Goal: Task Accomplishment & Management: Use online tool/utility

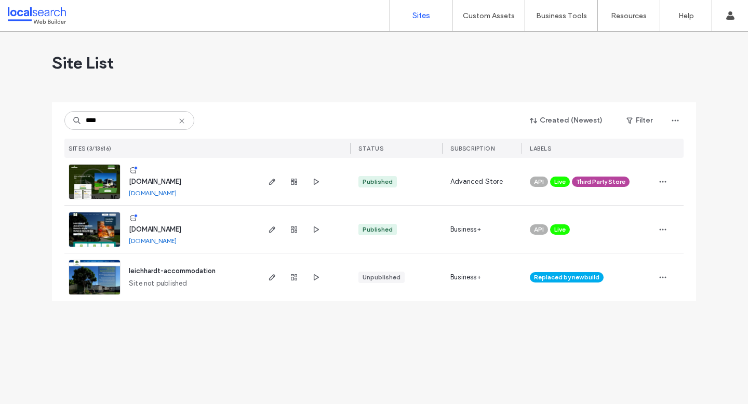
type input "****"
click at [107, 229] on img at bounding box center [94, 248] width 51 height 71
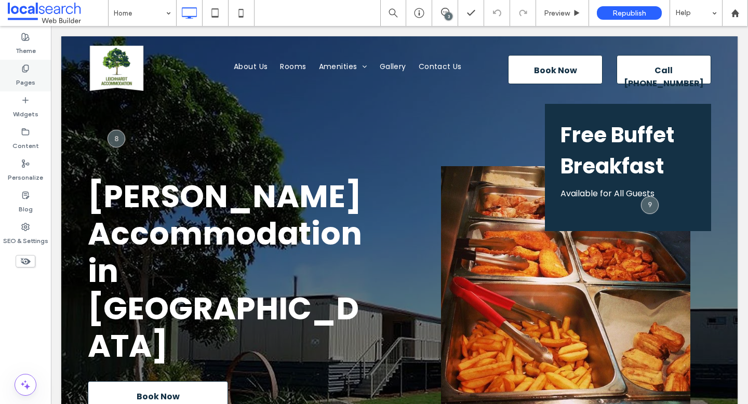
click at [28, 82] on label "Pages" at bounding box center [25, 80] width 19 height 15
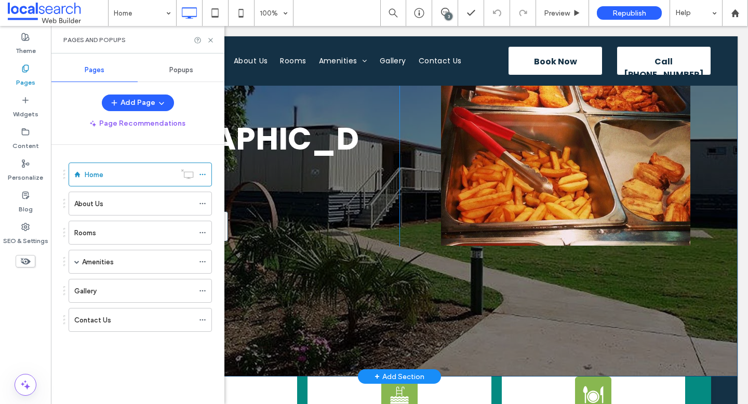
scroll to position [194, 0]
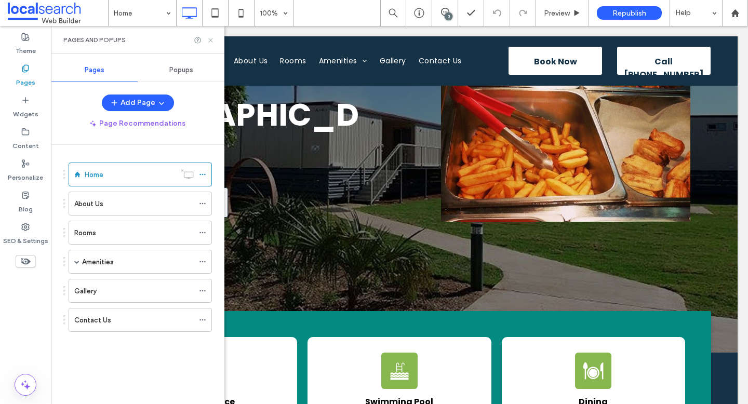
click at [209, 38] on use at bounding box center [210, 40] width 4 height 4
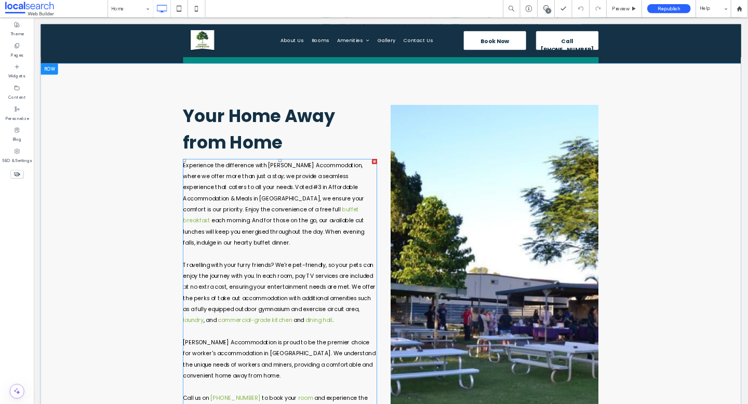
scroll to position [0, 0]
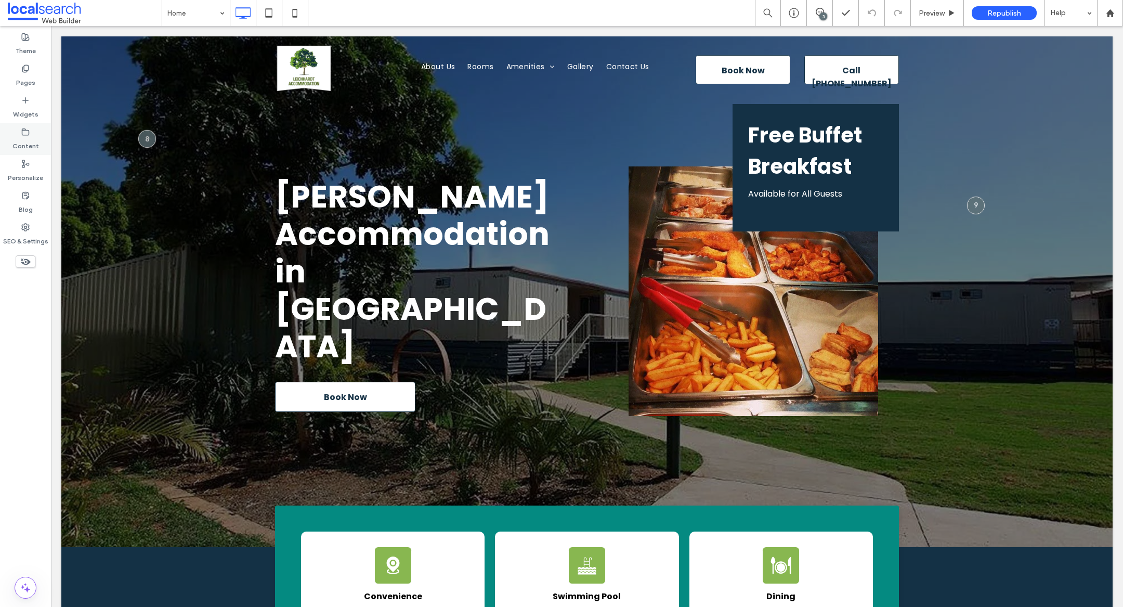
click at [27, 132] on icon at bounding box center [25, 132] width 8 height 8
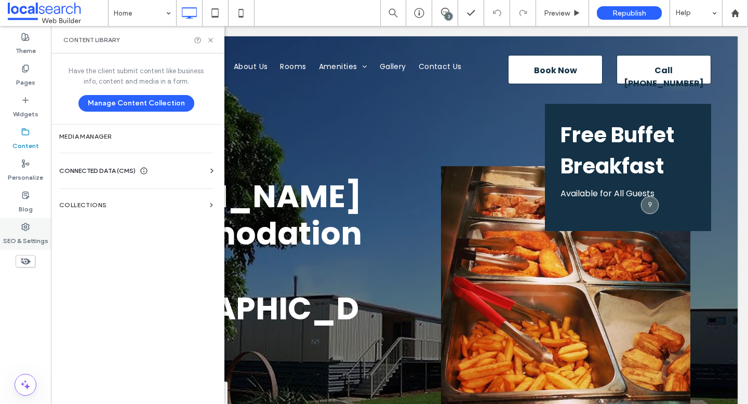
click at [24, 235] on label "SEO & Settings" at bounding box center [25, 238] width 45 height 15
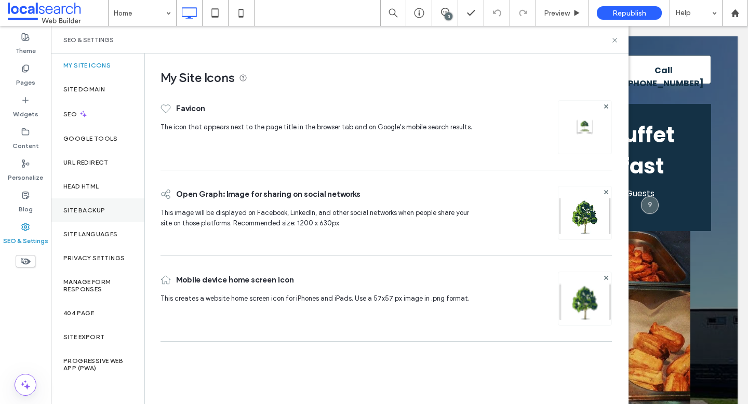
click at [91, 201] on div "Site Backup" at bounding box center [98, 211] width 94 height 24
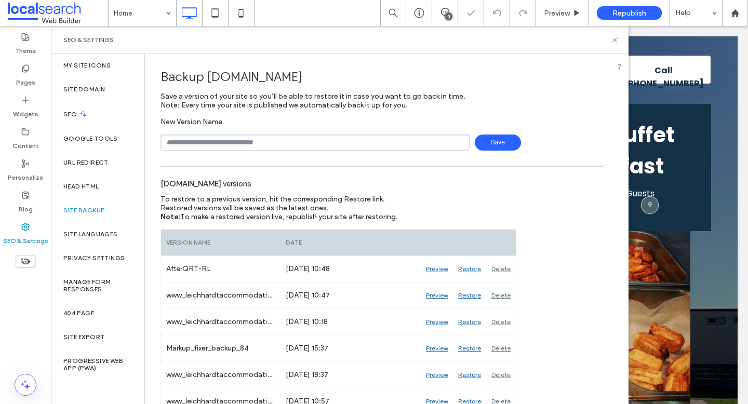
click at [275, 148] on input "text" at bounding box center [315, 143] width 309 height 16
type input "**********"
click at [501, 147] on span "Save" at bounding box center [498, 143] width 46 height 16
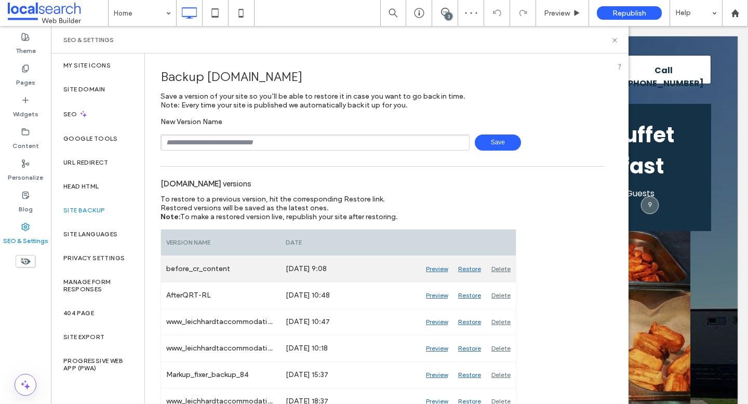
click at [504, 268] on div "Delete" at bounding box center [501, 269] width 30 height 26
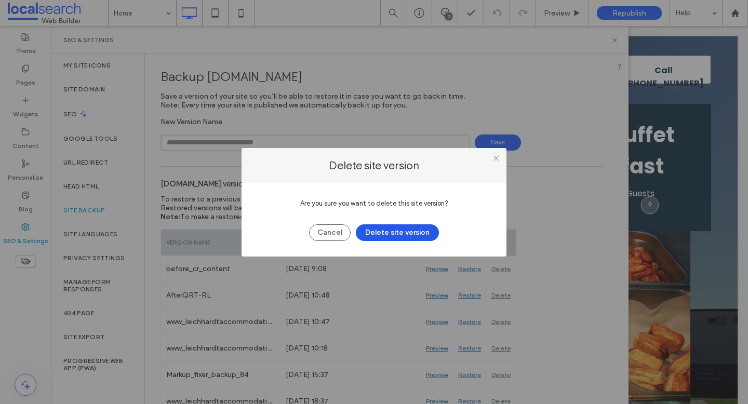
click at [424, 232] on button "Delete site version" at bounding box center [397, 233] width 83 height 17
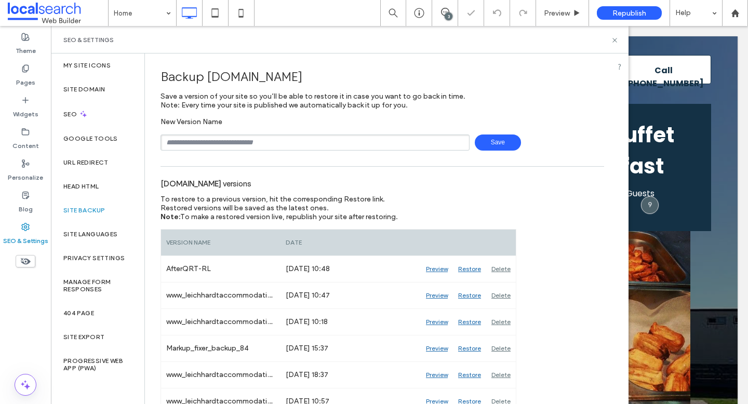
click at [333, 143] on input "text" at bounding box center [315, 143] width 309 height 16
type input "**********"
click at [494, 140] on span "Save" at bounding box center [498, 143] width 46 height 16
click at [616, 38] on icon at bounding box center [615, 40] width 8 height 8
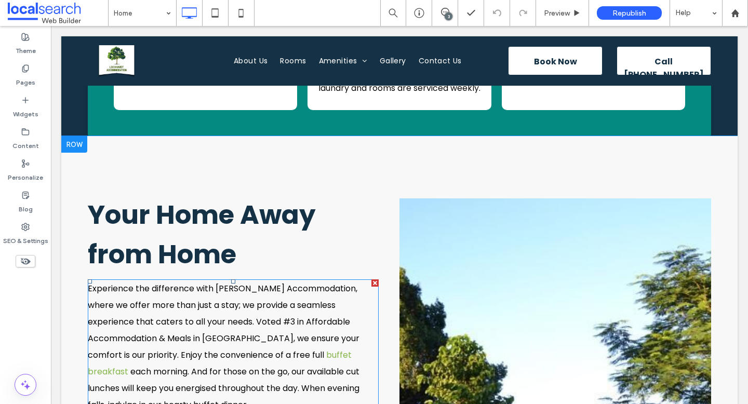
scroll to position [499, 0]
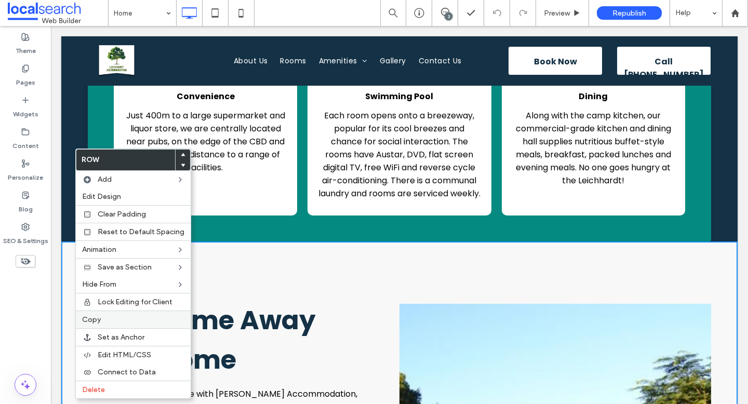
click at [106, 317] on label "Copy" at bounding box center [133, 319] width 102 height 9
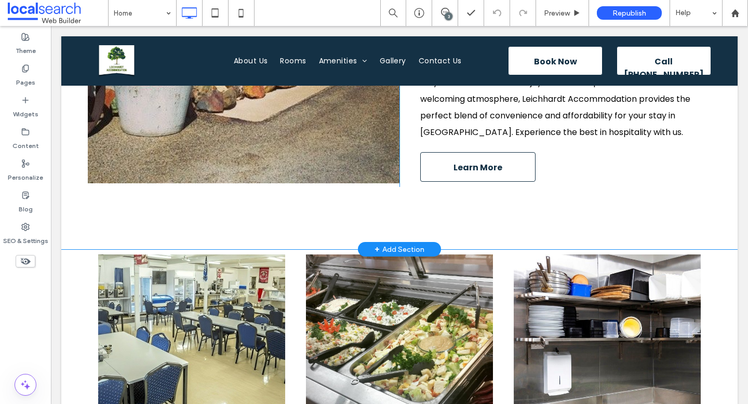
scroll to position [1728, 0]
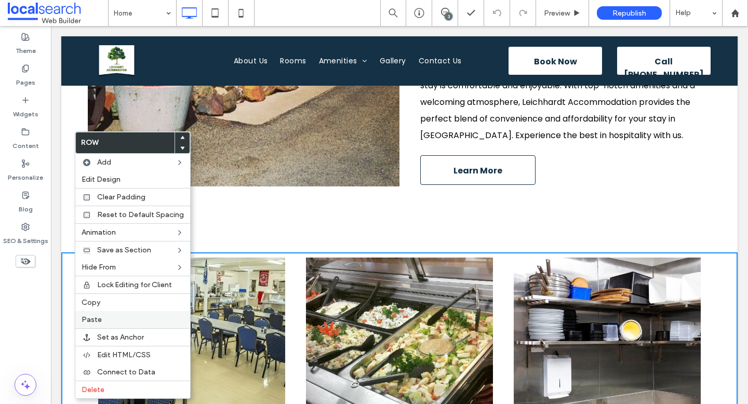
click at [114, 318] on label "Paste" at bounding box center [133, 319] width 102 height 9
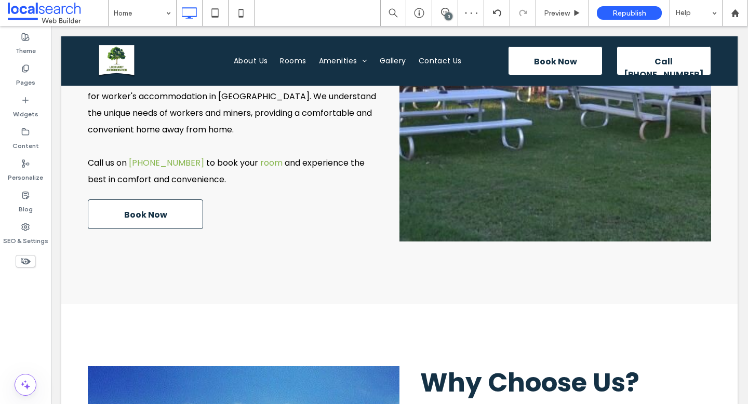
scroll to position [1114, 0]
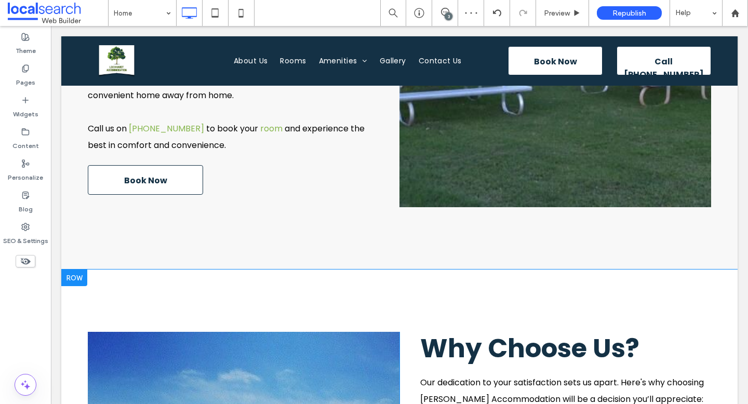
click at [76, 270] on div at bounding box center [74, 278] width 26 height 17
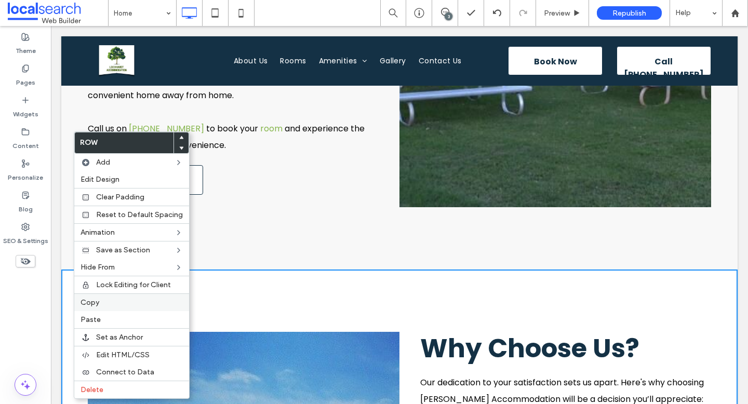
click at [105, 307] on div "Copy" at bounding box center [131, 303] width 115 height 18
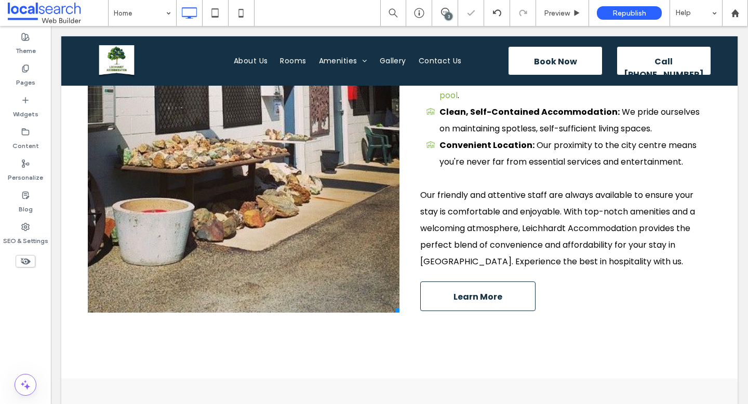
scroll to position [1664, 0]
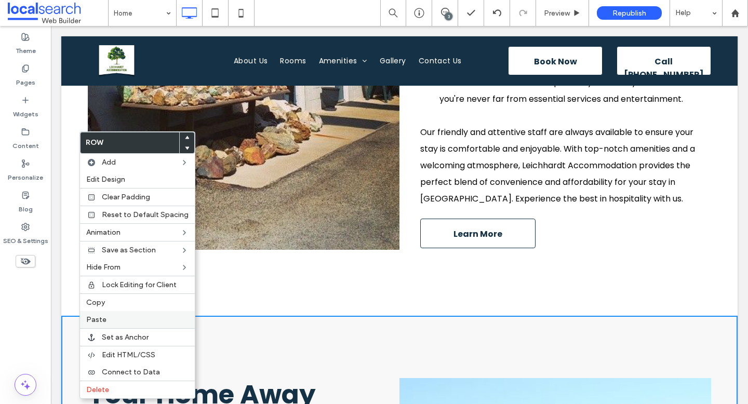
click at [112, 318] on label "Paste" at bounding box center [137, 319] width 102 height 9
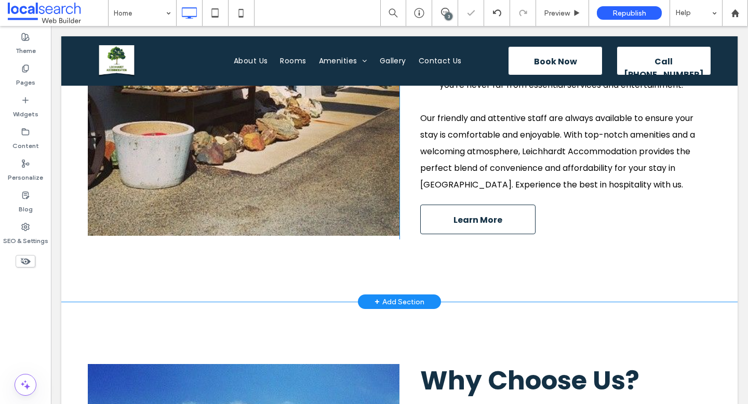
scroll to position [1679, 0]
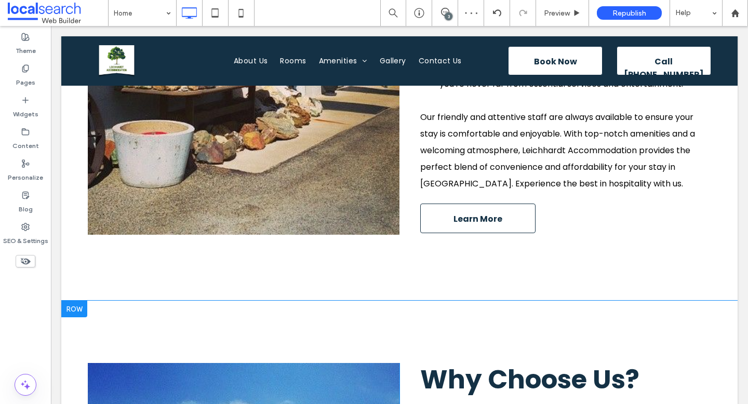
click at [77, 301] on div at bounding box center [74, 309] width 26 height 17
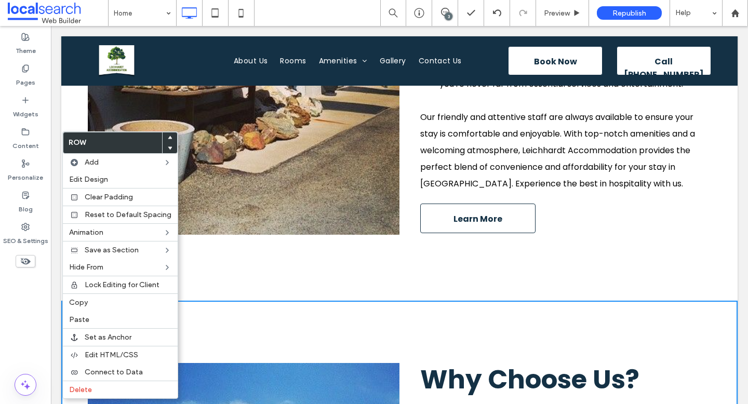
click at [168, 149] on icon at bounding box center [170, 148] width 4 height 4
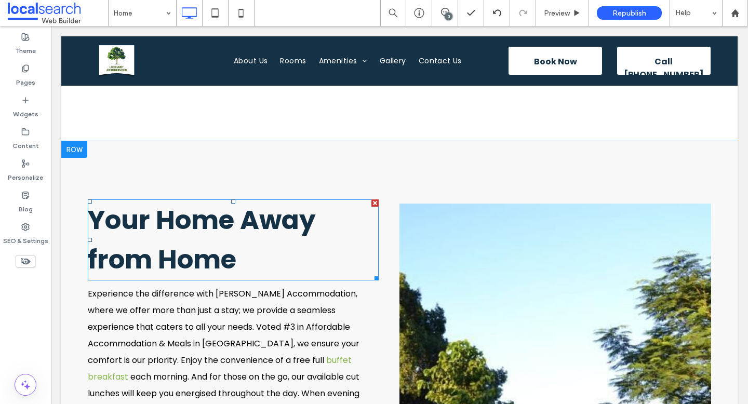
scroll to position [1813, 0]
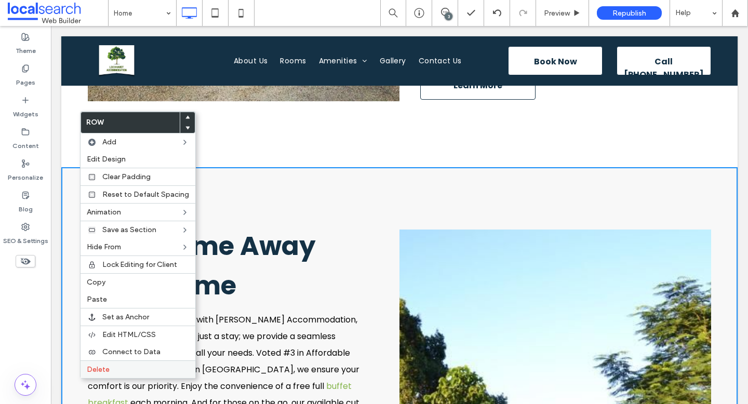
click at [125, 368] on label "Delete" at bounding box center [138, 369] width 102 height 9
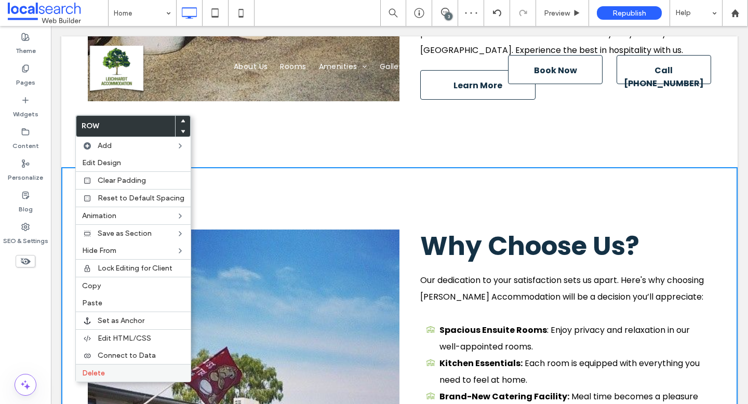
click at [114, 377] on label "Delete" at bounding box center [133, 373] width 102 height 9
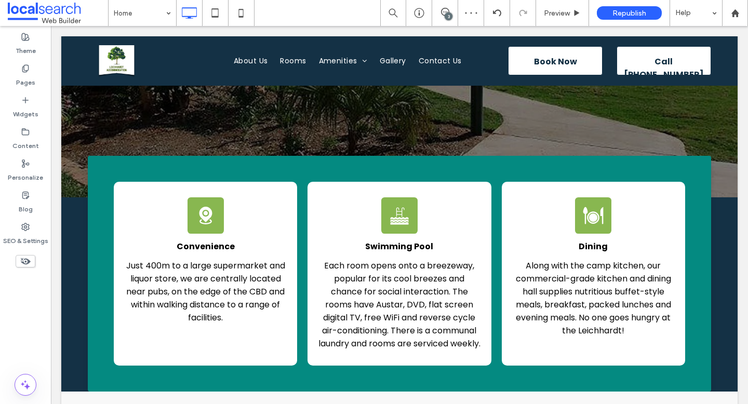
scroll to position [331, 0]
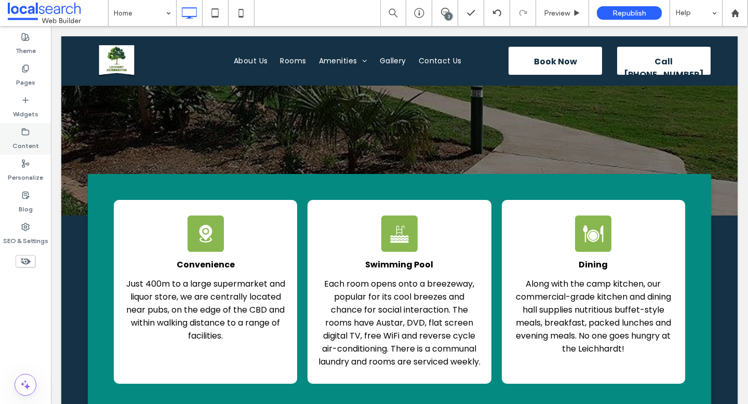
click at [24, 132] on icon at bounding box center [25, 132] width 8 height 8
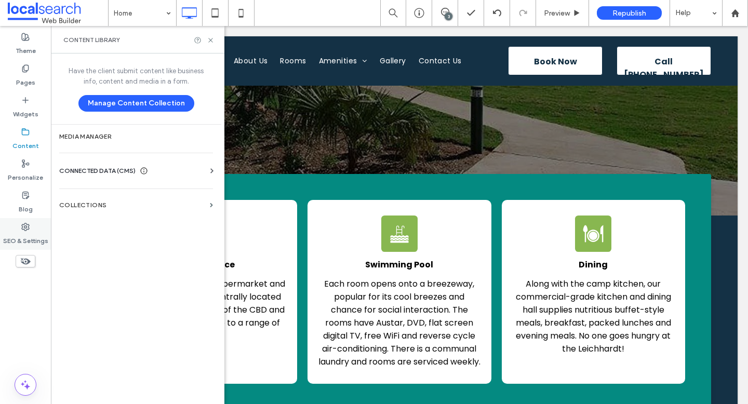
click at [24, 228] on use at bounding box center [25, 226] width 7 height 7
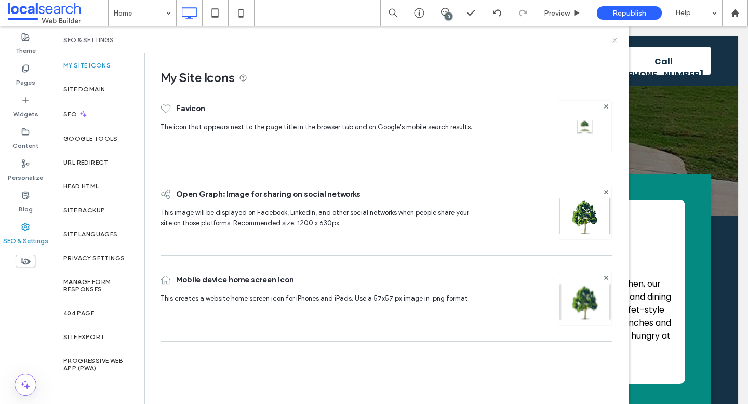
click at [615, 40] on icon at bounding box center [615, 40] width 8 height 8
